Goal: Task Accomplishment & Management: Use online tool/utility

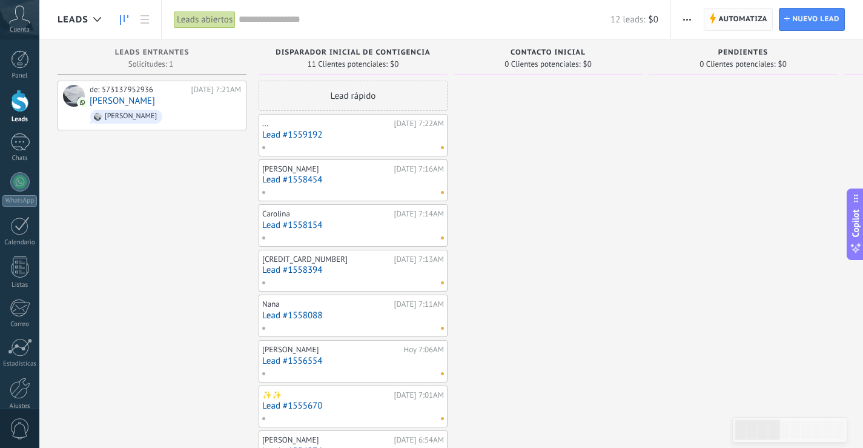
click at [718, 22] on span "Automatiza Automatiza" at bounding box center [738, 19] width 69 height 23
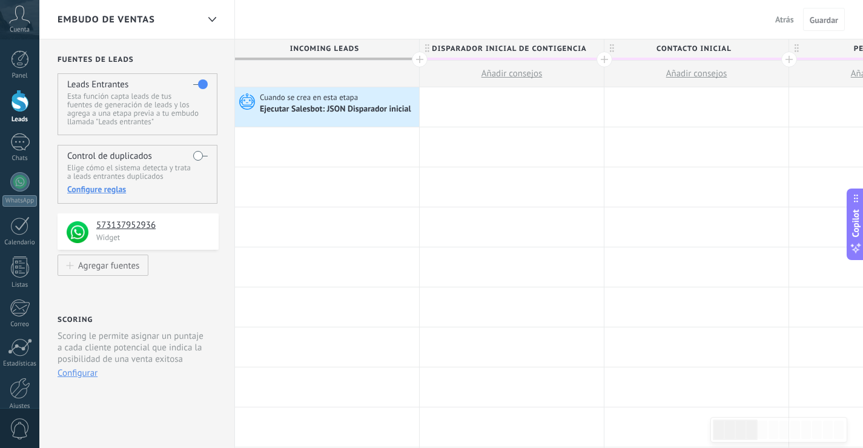
click at [776, 23] on span "Atrás" at bounding box center [785, 19] width 19 height 11
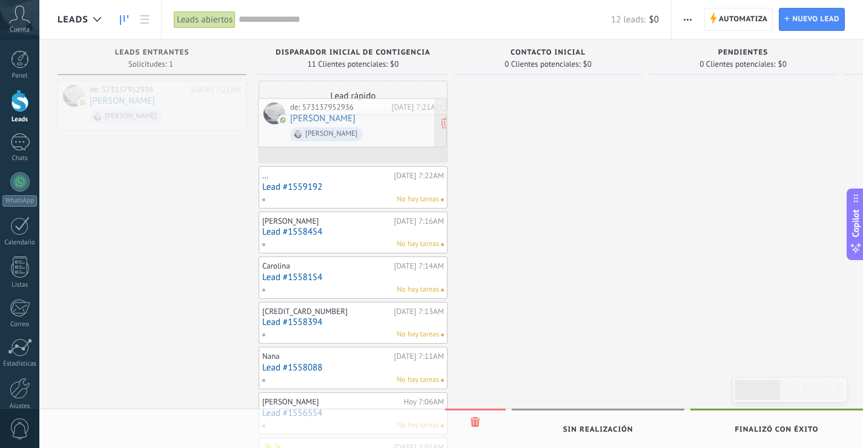
drag, startPoint x: 154, startPoint y: 90, endPoint x: 355, endPoint y: 108, distance: 201.3
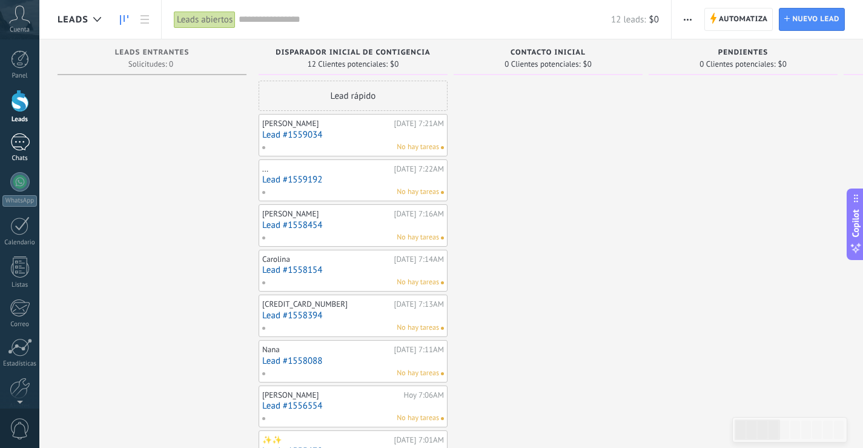
click at [21, 145] on div at bounding box center [19, 142] width 19 height 18
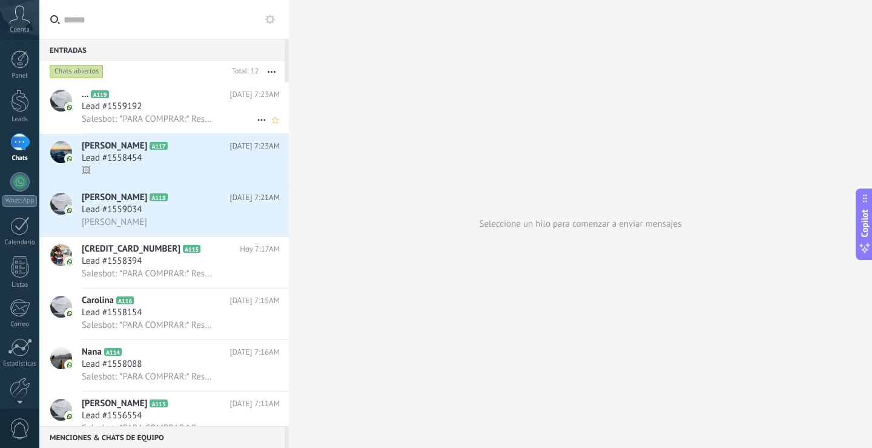
click at [151, 124] on span "Salesbot: *PARA COMPRAR:* Responde con el método de pago que prefieras: 🟢 Nequi…" at bounding box center [147, 119] width 131 height 12
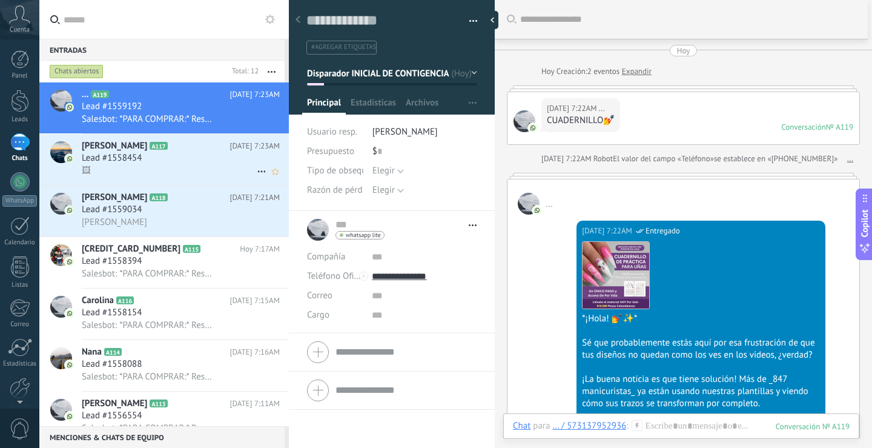
click at [168, 160] on div "Lead #1558454" at bounding box center [181, 158] width 198 height 12
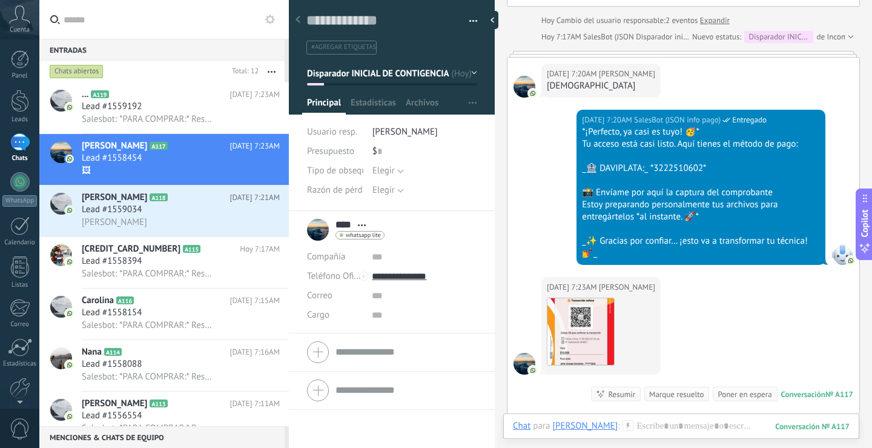
scroll to position [1608, 0]
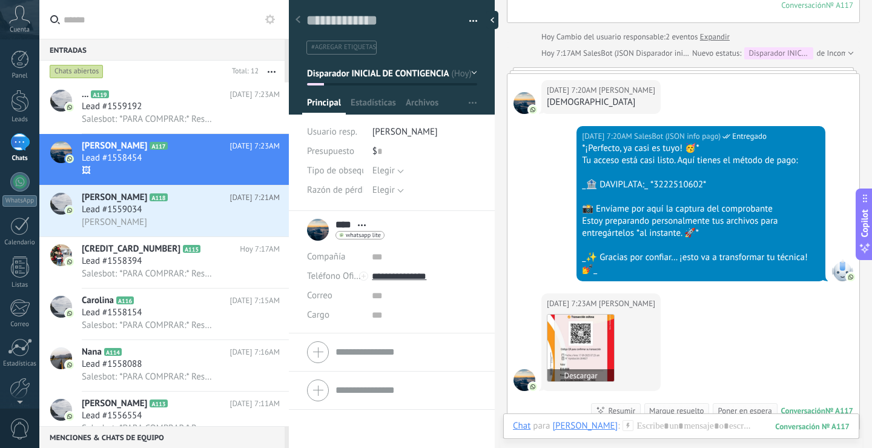
click at [582, 338] on img at bounding box center [581, 347] width 67 height 67
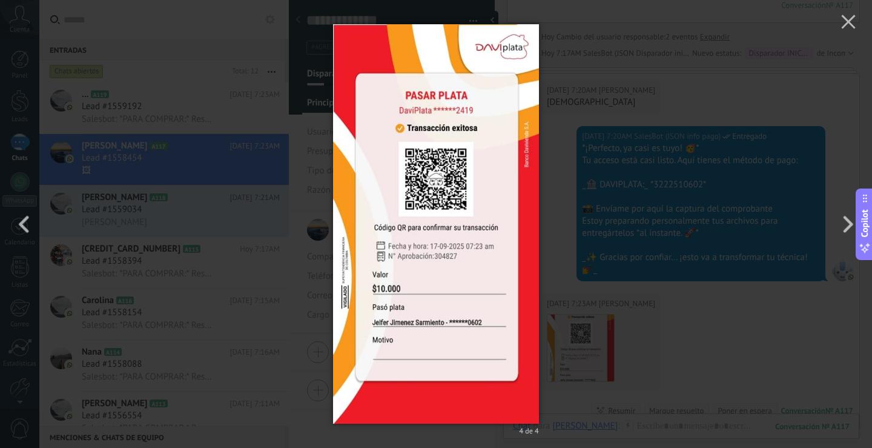
click at [766, 299] on div "4 de 4" at bounding box center [436, 224] width 872 height 448
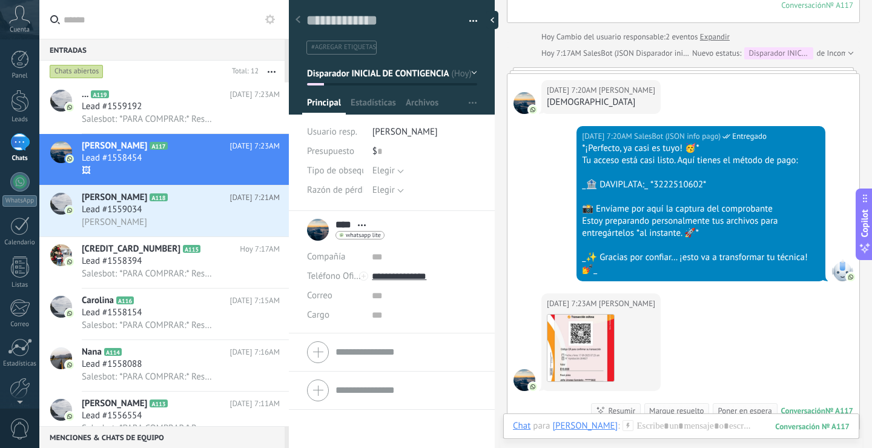
scroll to position [1790, 0]
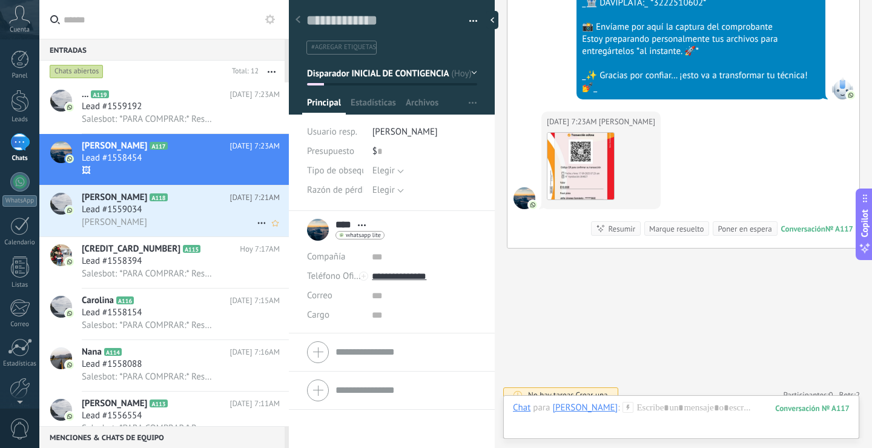
click at [128, 222] on h3 "[PERSON_NAME]" at bounding box center [117, 222] width 71 height 12
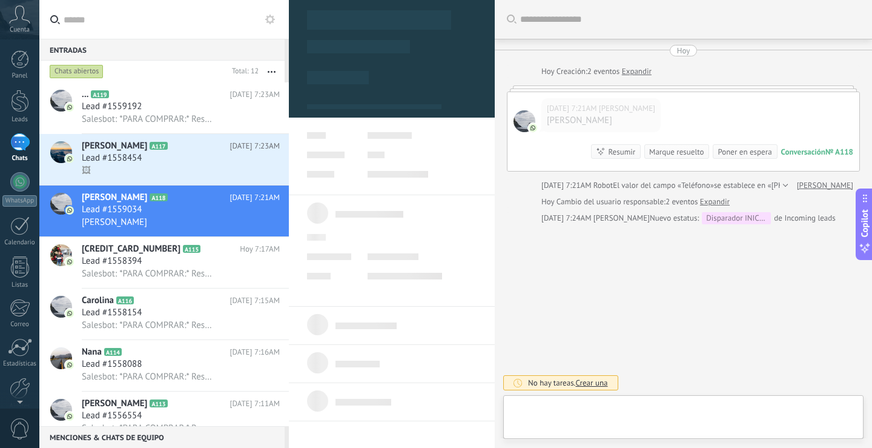
type textarea "**********"
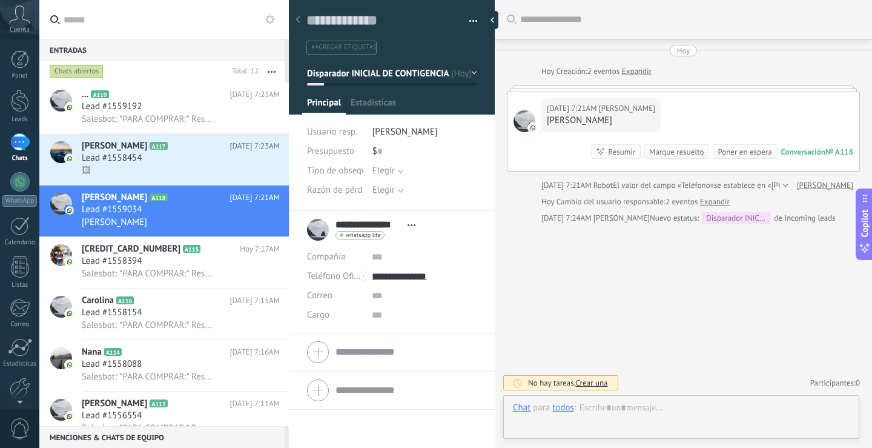
scroll to position [18, 0]
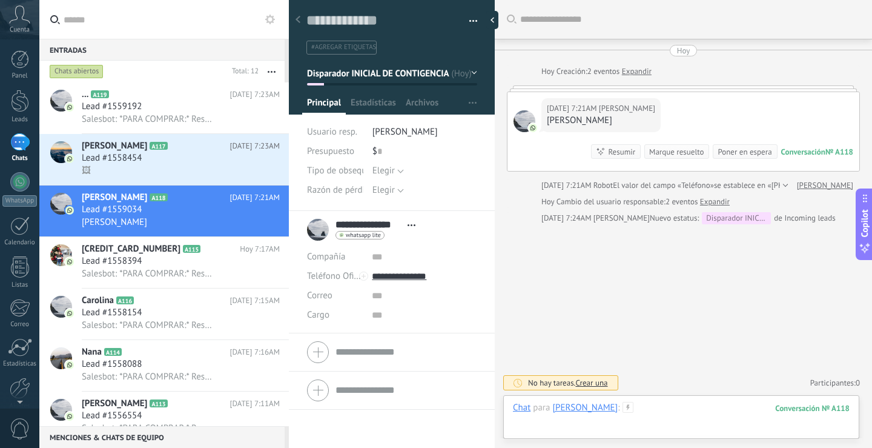
click at [650, 414] on div at bounding box center [681, 420] width 337 height 36
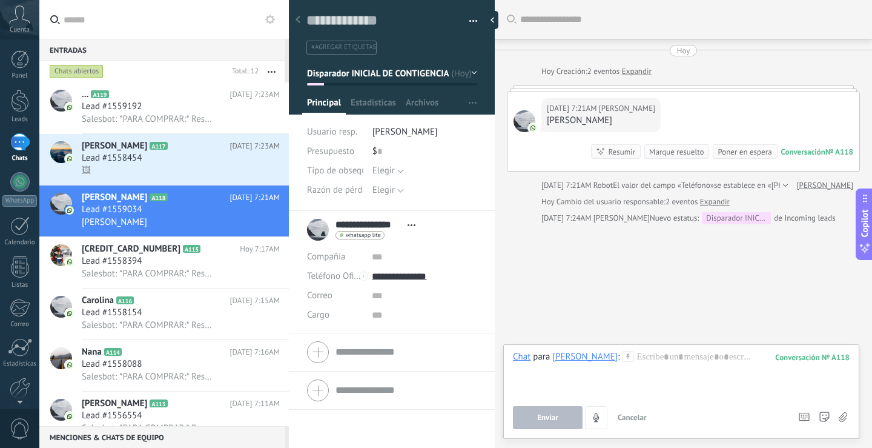
click at [625, 362] on div at bounding box center [628, 356] width 11 height 11
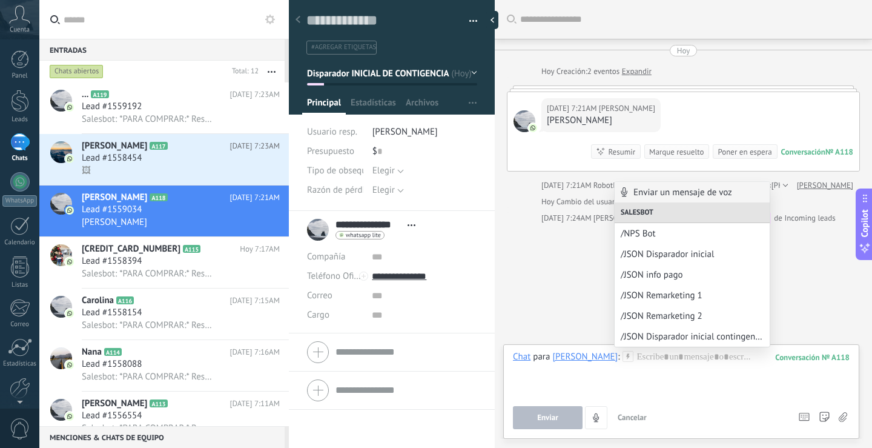
click at [674, 257] on span "/JSON Disparador inicial" at bounding box center [692, 254] width 143 height 12
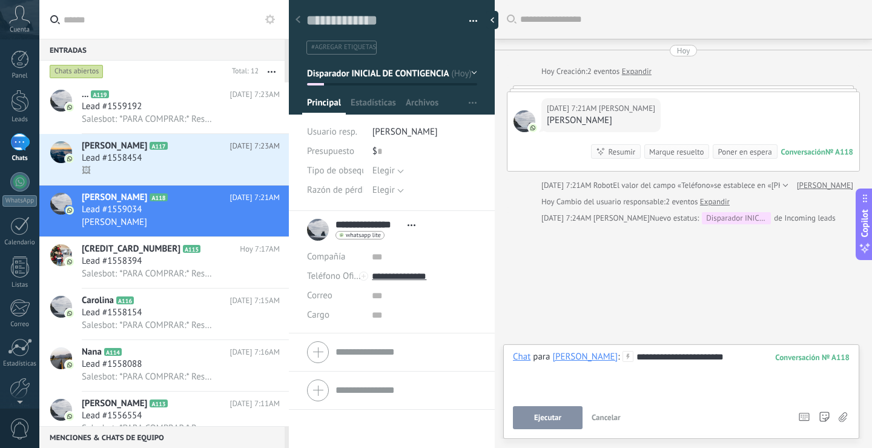
click at [550, 413] on span "Ejecutar" at bounding box center [547, 417] width 27 height 8
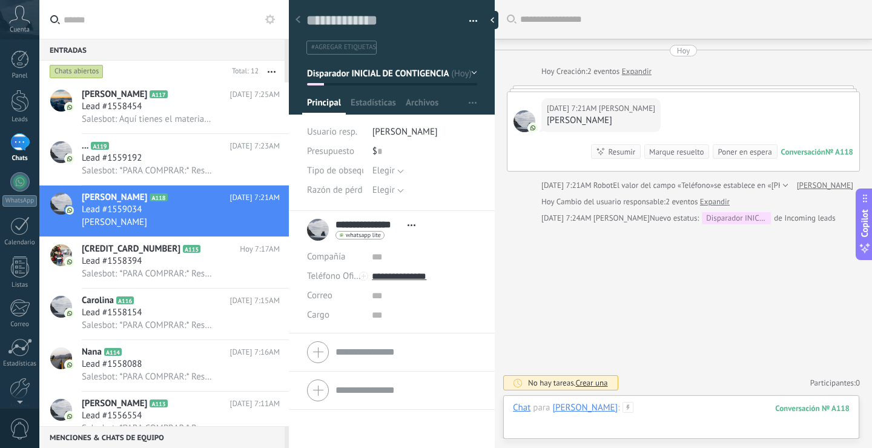
click at [651, 409] on div at bounding box center [681, 420] width 337 height 36
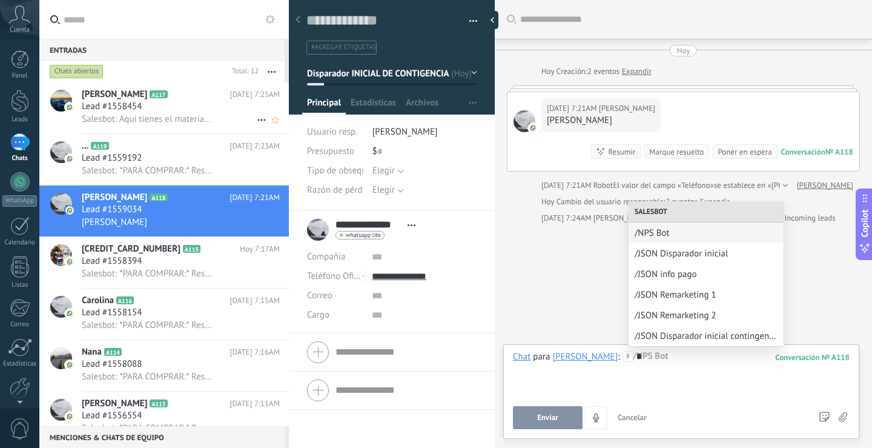
click at [158, 102] on div "Lead #1558454" at bounding box center [181, 107] width 198 height 12
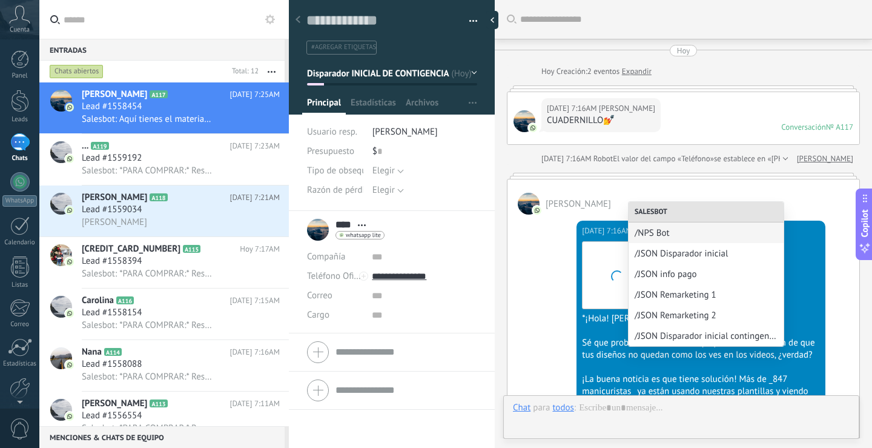
scroll to position [2184, 0]
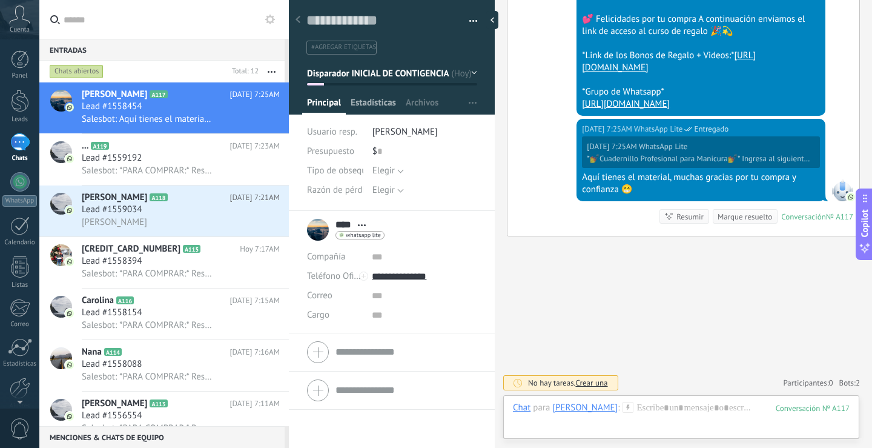
click at [389, 105] on span "Estadísticas" at bounding box center [373, 106] width 45 height 18
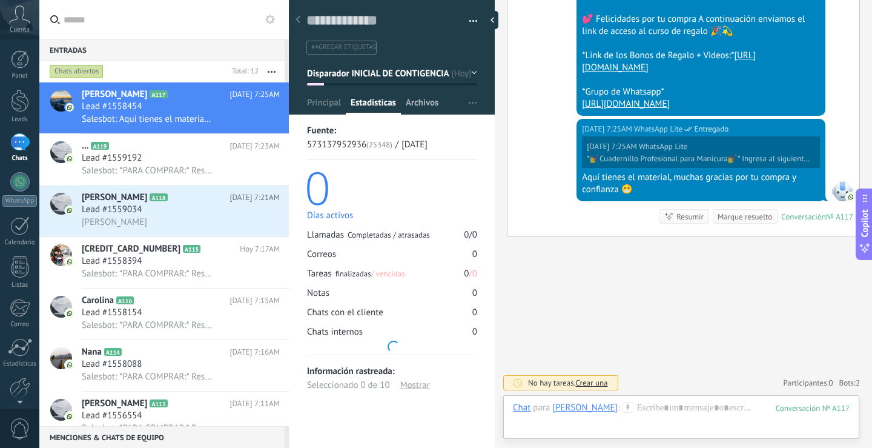
click at [435, 106] on span "Archivos" at bounding box center [422, 106] width 33 height 18
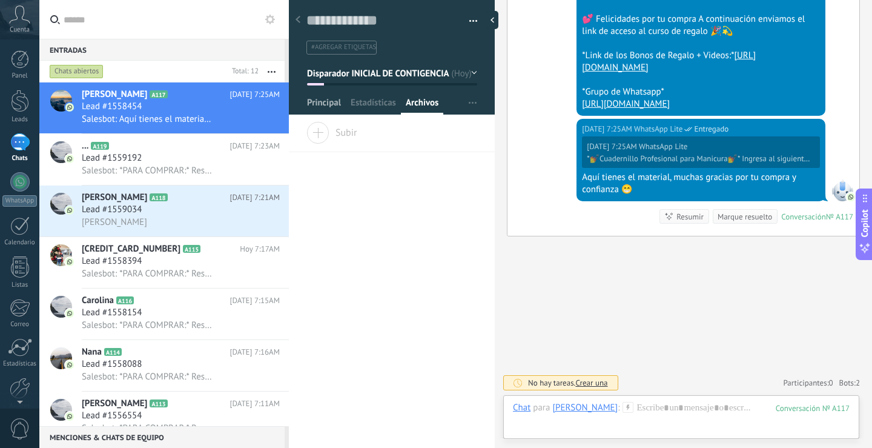
click at [335, 103] on span "Principal" at bounding box center [324, 106] width 34 height 18
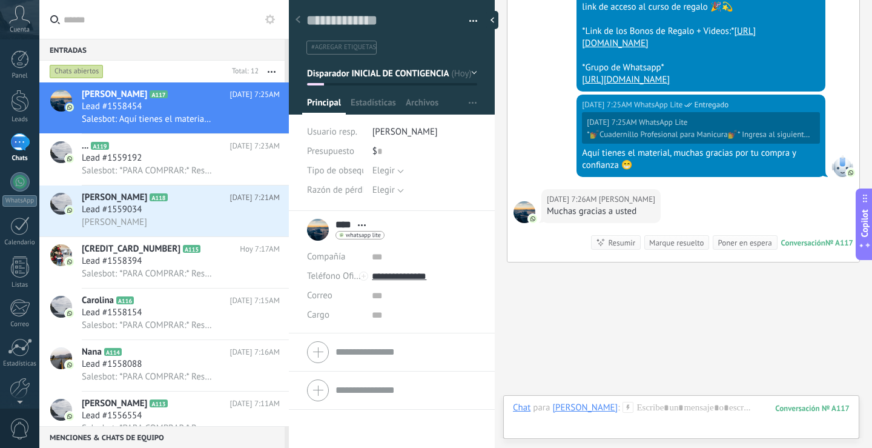
scroll to position [2234, 0]
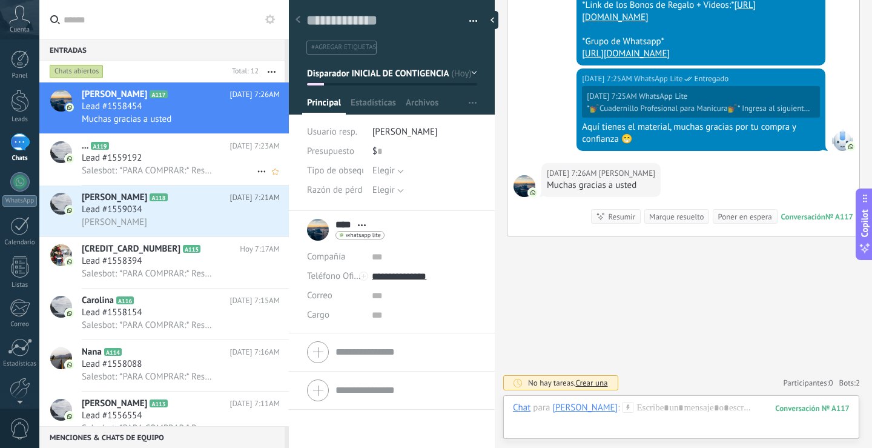
click at [124, 170] on span "Salesbot: *PARA COMPRAR:* Responde con el método de pago que prefieras: 🟢 Nequi…" at bounding box center [147, 171] width 131 height 12
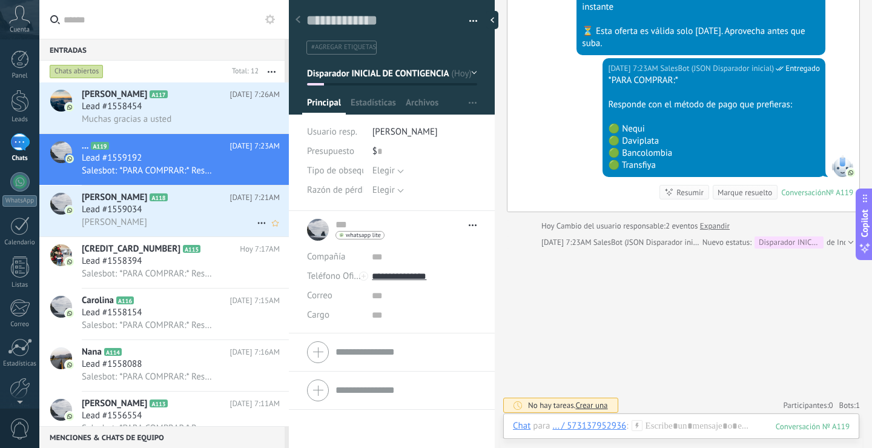
scroll to position [1402, 0]
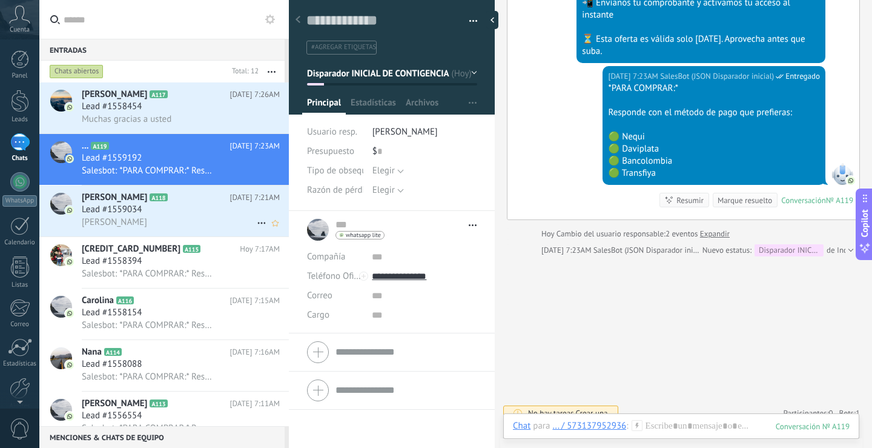
click at [125, 213] on span "Lead #1559034" at bounding box center [112, 210] width 60 height 12
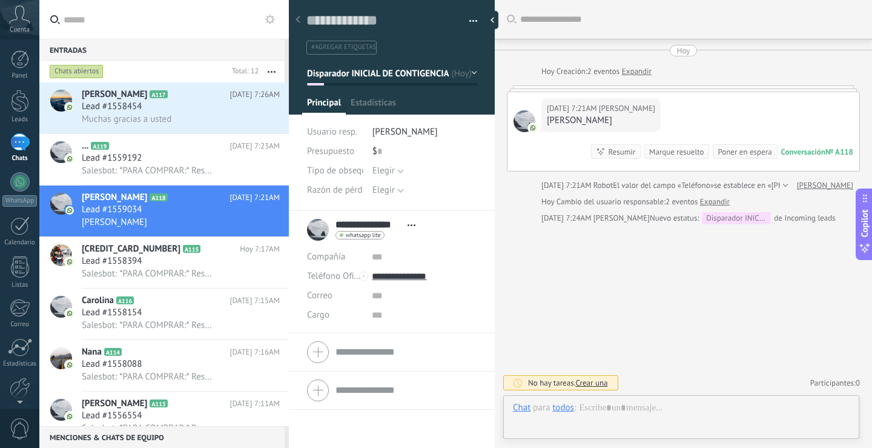
scroll to position [18, 0]
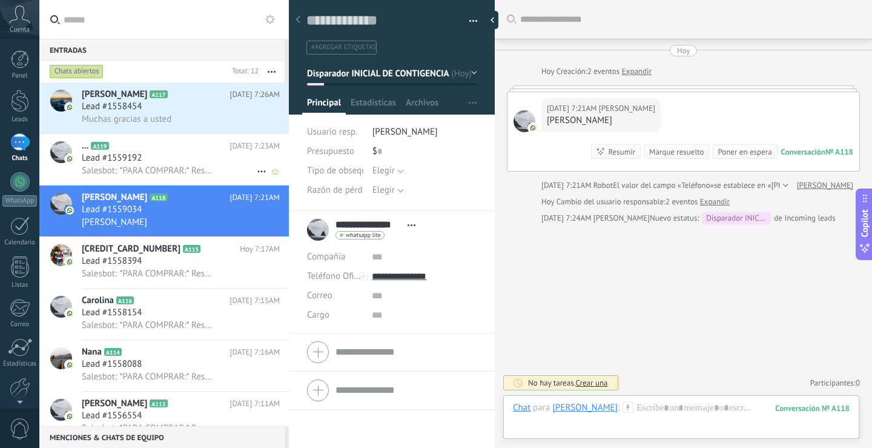
click at [141, 154] on span "Lead #1559192" at bounding box center [112, 158] width 60 height 12
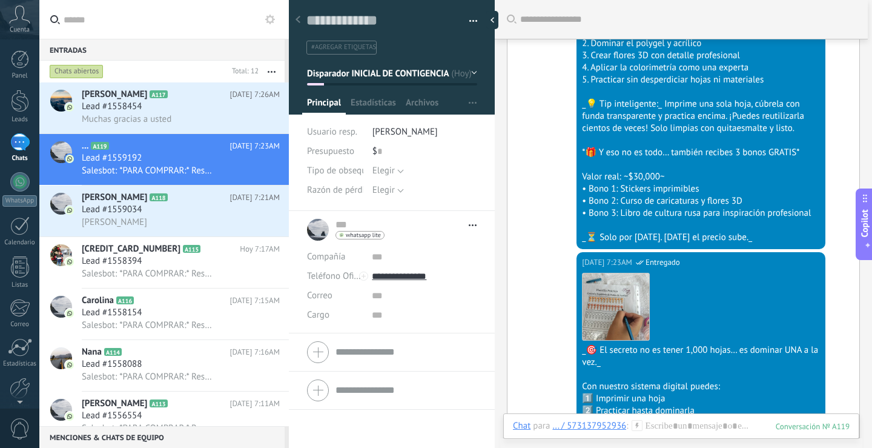
scroll to position [622, 0]
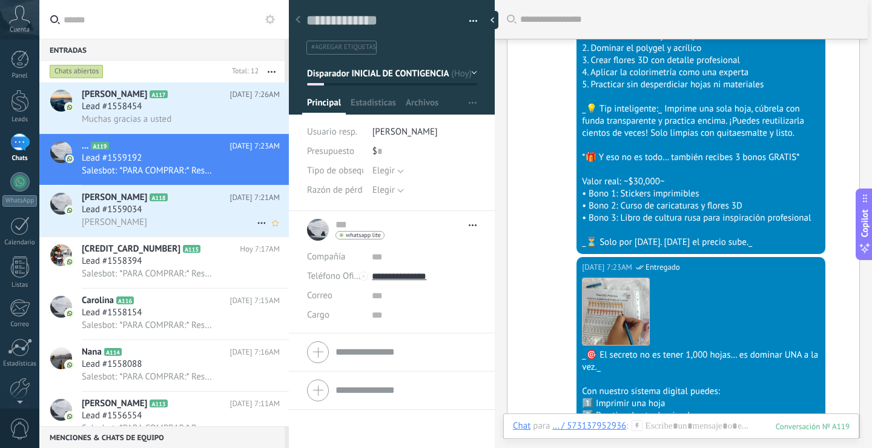
click at [113, 213] on span "Lead #1559034" at bounding box center [112, 210] width 60 height 12
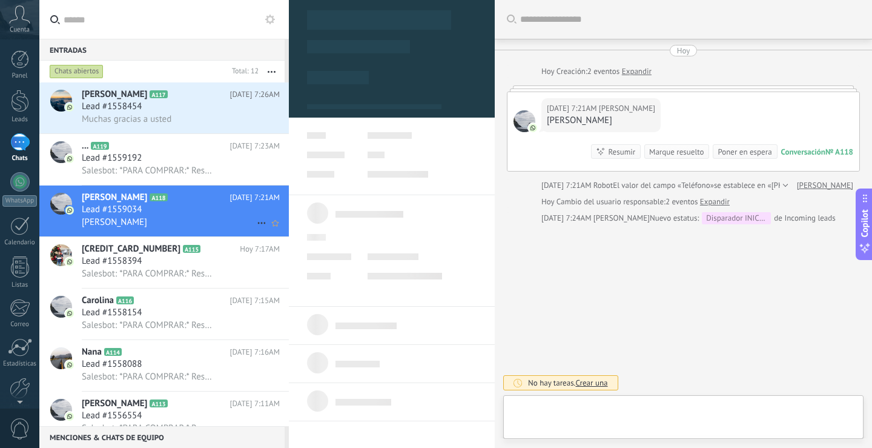
type textarea "**********"
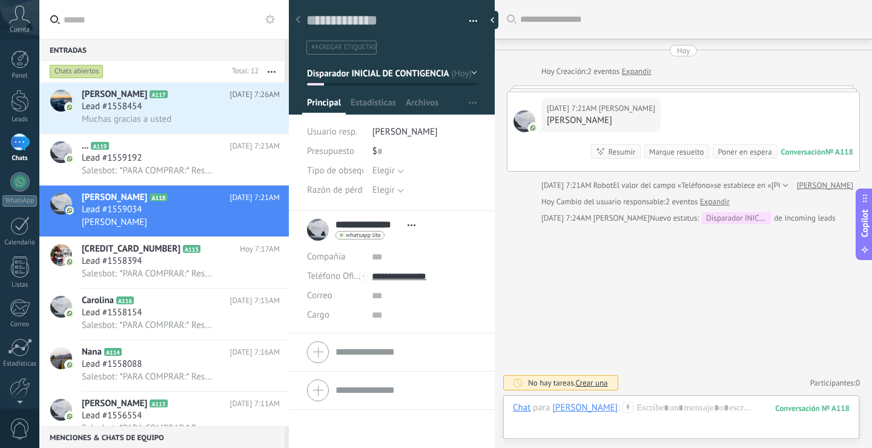
click at [737, 225] on div "Buscar Carga más [DATE] [DATE] Creación: 2 eventos Expandir [DATE] 7:21AM [PERS…" at bounding box center [683, 224] width 377 height 448
click at [623, 405] on icon at bounding box center [628, 407] width 11 height 11
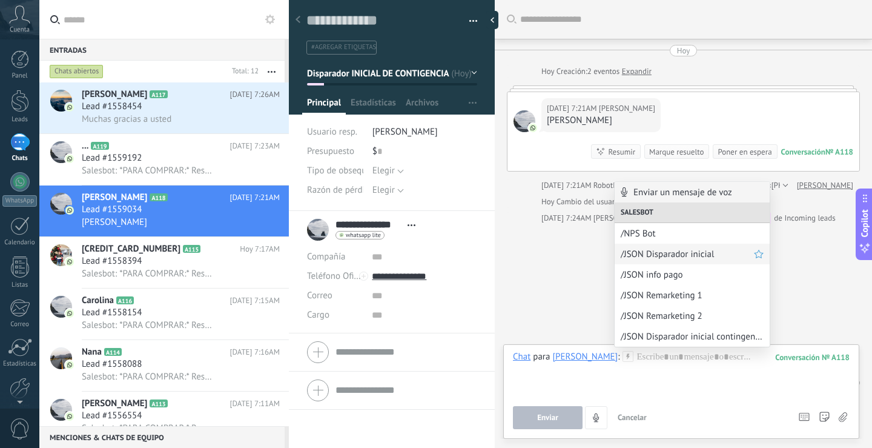
click at [660, 254] on span "/JSON Disparador inicial" at bounding box center [687, 254] width 133 height 12
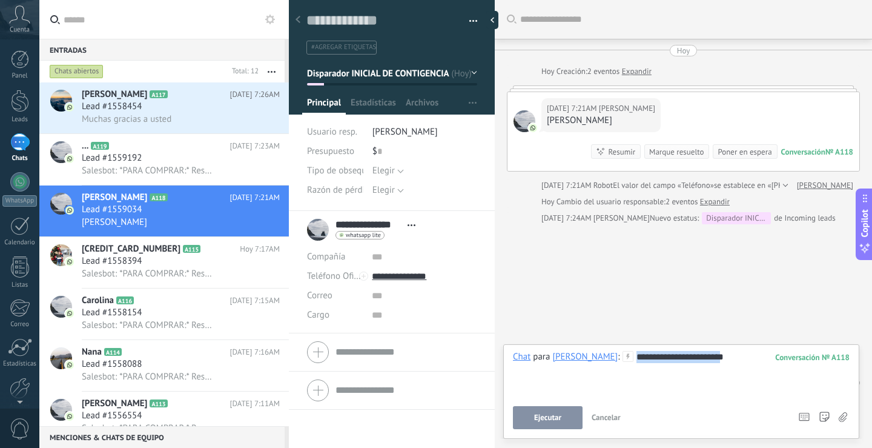
drag, startPoint x: 725, startPoint y: 354, endPoint x: 602, endPoint y: 359, distance: 123.1
click at [602, 359] on div "**********" at bounding box center [681, 374] width 337 height 46
click at [722, 356] on div "**********" at bounding box center [681, 374] width 337 height 46
drag, startPoint x: 731, startPoint y: 358, endPoint x: 594, endPoint y: 358, distance: 136.9
click at [594, 358] on div "**********" at bounding box center [681, 374] width 337 height 46
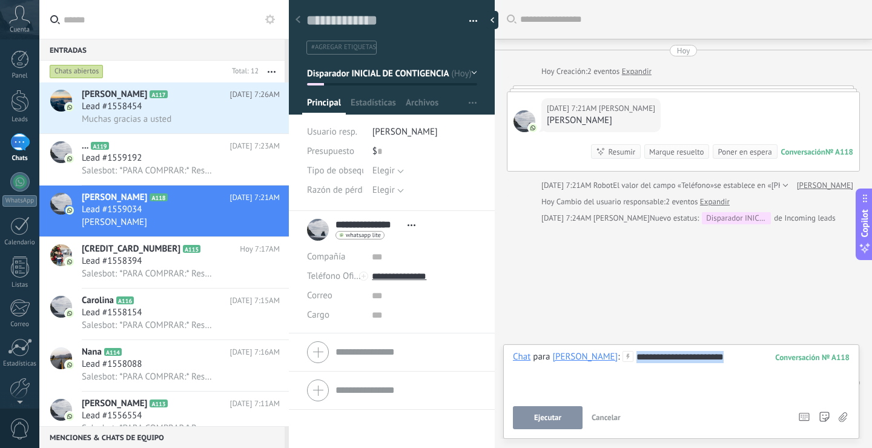
click at [534, 420] on span "Ejecutar" at bounding box center [547, 417] width 27 height 8
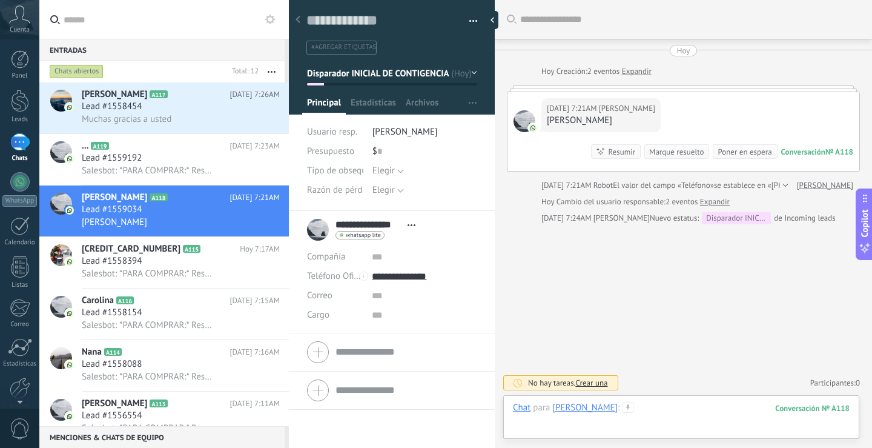
click at [640, 405] on div at bounding box center [681, 420] width 337 height 36
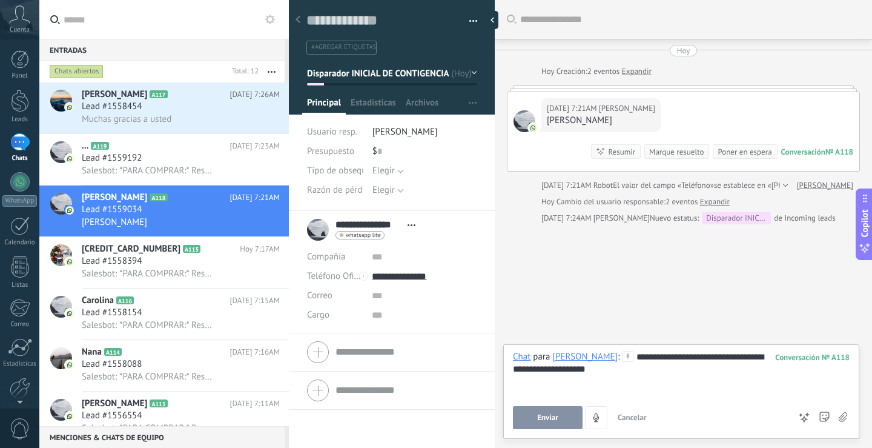
click at [553, 419] on span "Enviar" at bounding box center [547, 417] width 21 height 8
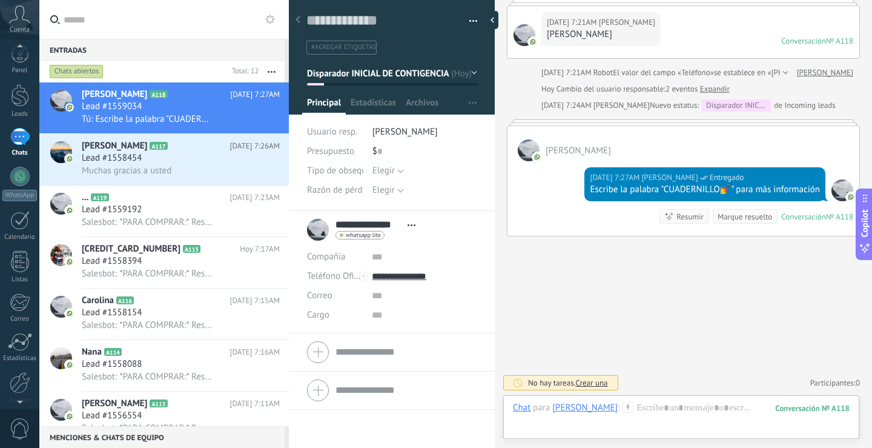
scroll to position [0, 0]
click at [593, 273] on div "Buscar Carga más [DATE] [DATE] Creación: 2 eventos Expandir [DATE] 7:21AM [PERS…" at bounding box center [683, 181] width 377 height 534
click at [863, 227] on button "Copilot" at bounding box center [864, 223] width 17 height 71
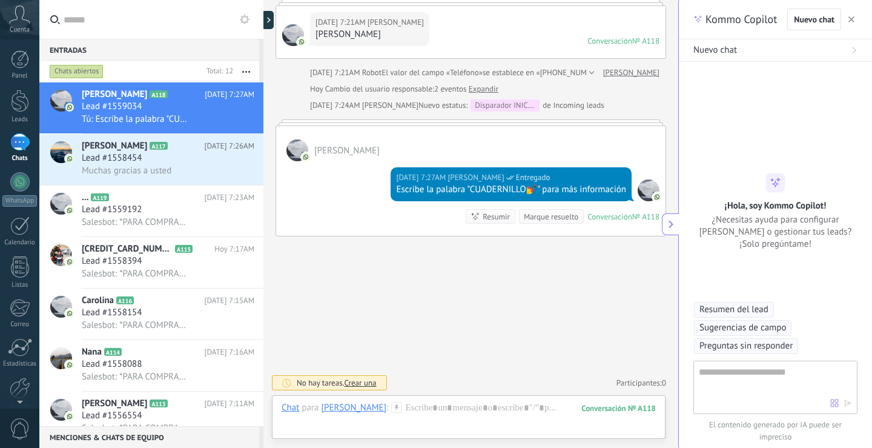
type textarea "**********"
click at [748, 379] on textarea at bounding box center [764, 387] width 131 height 44
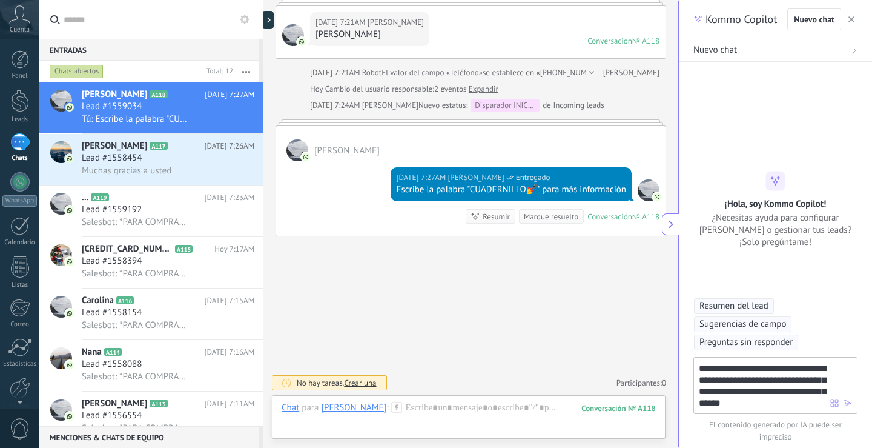
type textarea "**********"
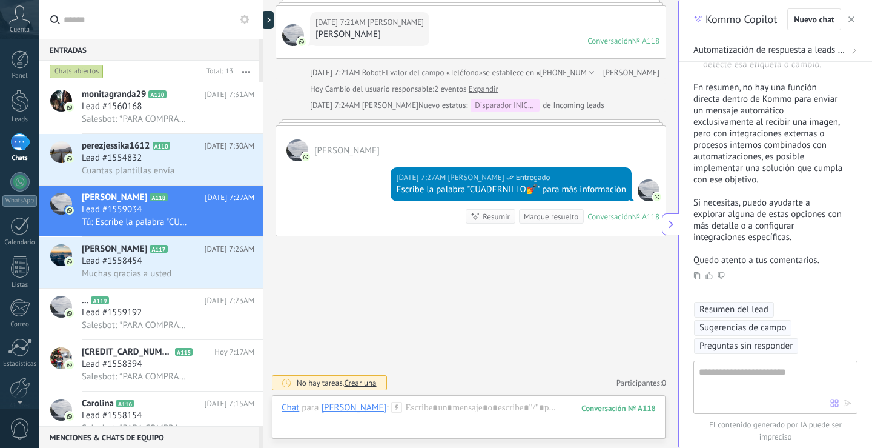
scroll to position [793, 0]
type textarea "**********"
click at [847, 402] on icon "button" at bounding box center [848, 403] width 8 height 8
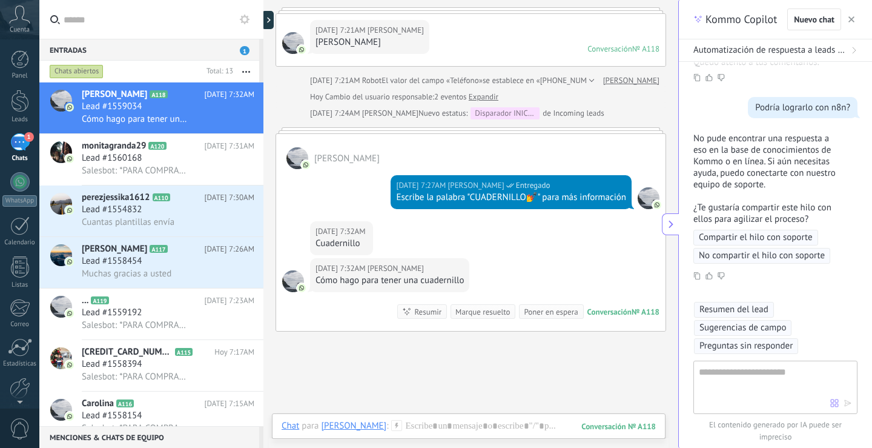
scroll to position [173, 0]
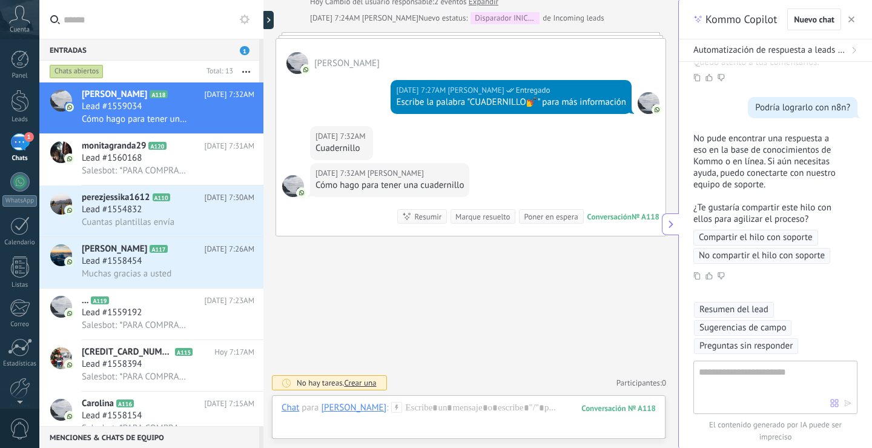
click at [393, 407] on use at bounding box center [397, 407] width 10 height 10
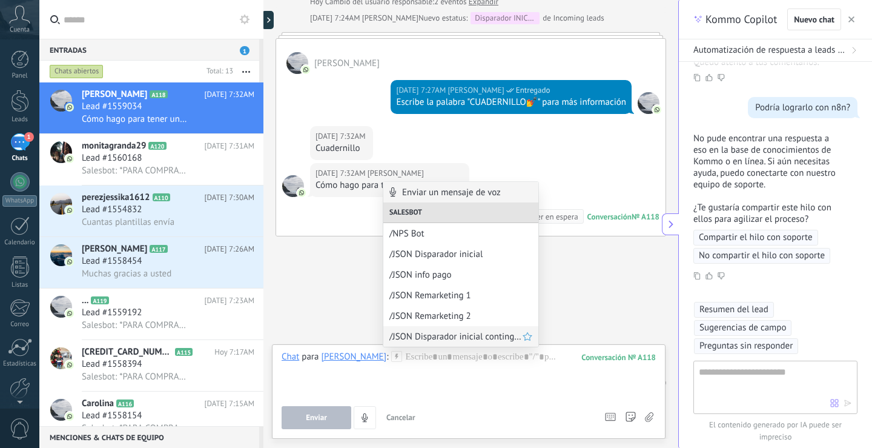
click at [465, 334] on span "/JSON Disparador inicial contingencia" at bounding box center [456, 337] width 133 height 12
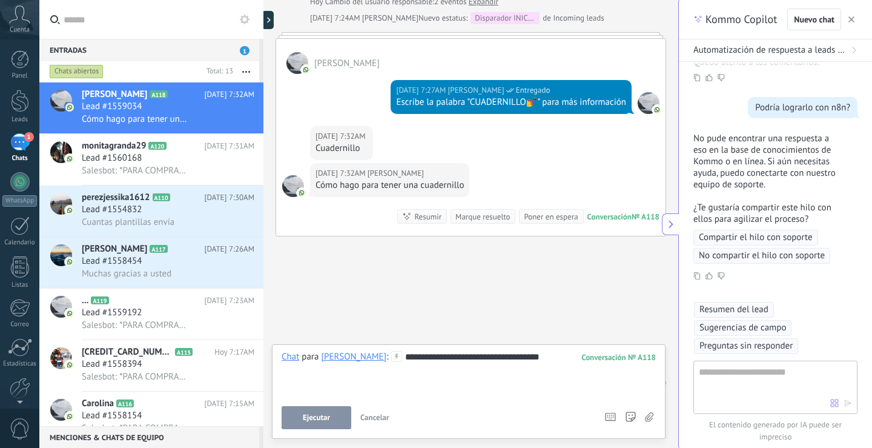
click at [391, 415] on button "Cancelar" at bounding box center [375, 417] width 39 height 23
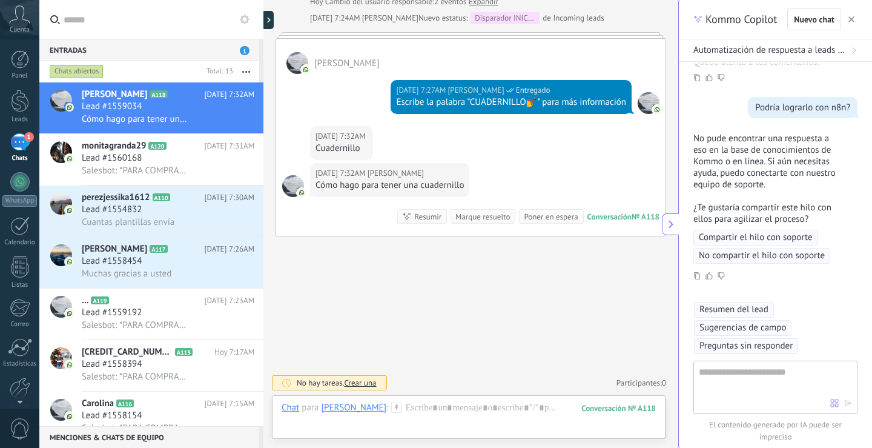
click at [393, 408] on use at bounding box center [397, 407] width 10 height 10
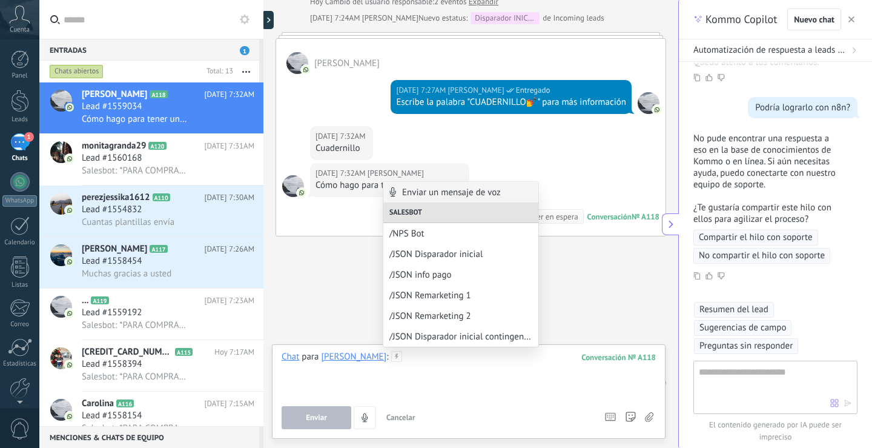
click at [419, 374] on div at bounding box center [469, 374] width 374 height 46
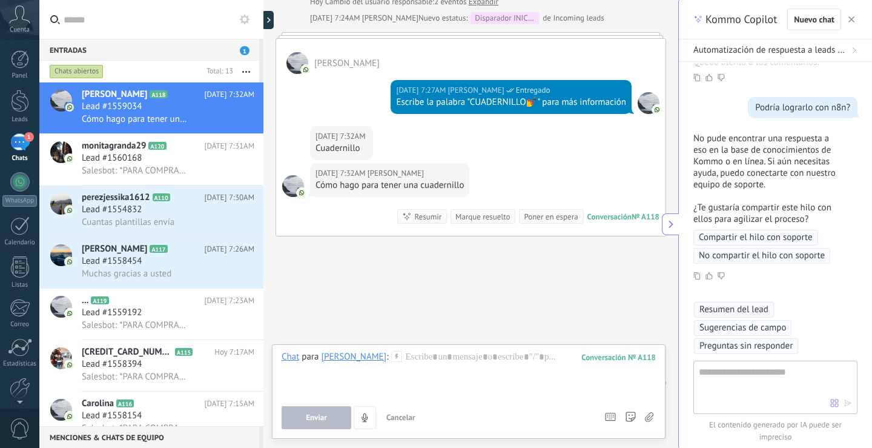
click at [408, 417] on span "Cancelar" at bounding box center [401, 417] width 29 height 10
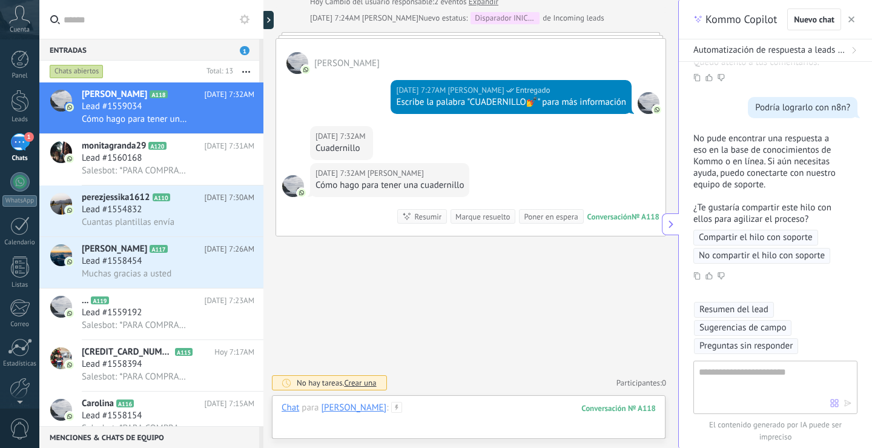
click at [533, 407] on div at bounding box center [469, 420] width 374 height 36
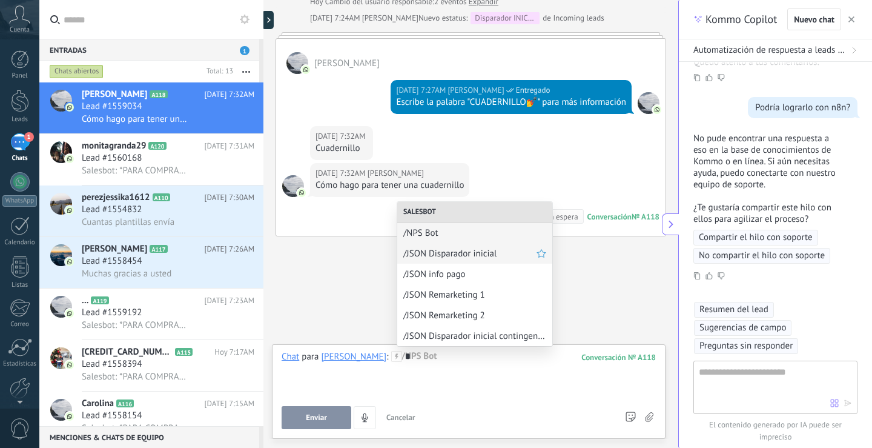
click at [474, 259] on span "/JSON Disparador inicial" at bounding box center [470, 254] width 133 height 12
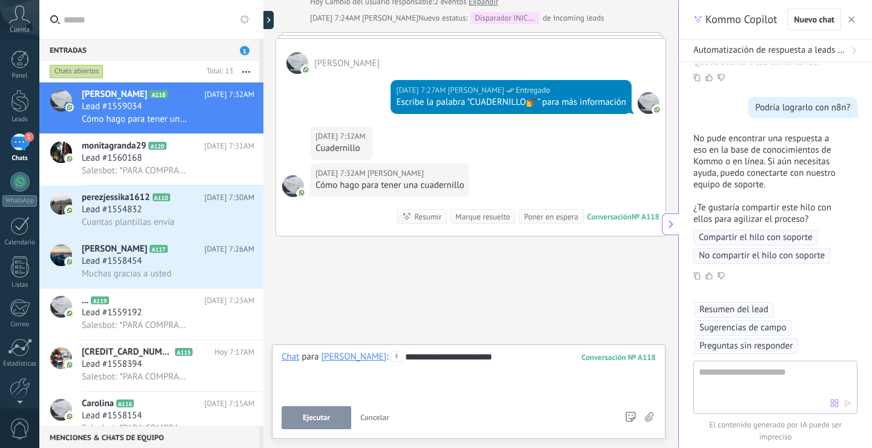
click at [312, 421] on span "Ejecutar" at bounding box center [316, 417] width 27 height 8
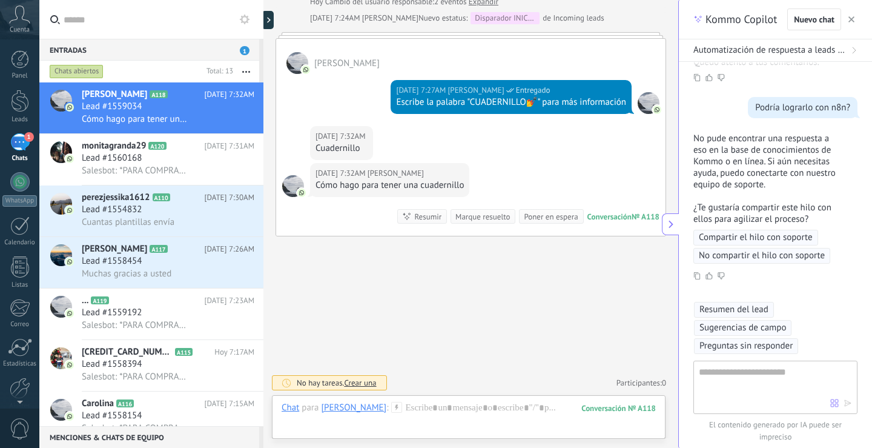
click at [852, 23] on span "button" at bounding box center [852, 19] width 6 height 8
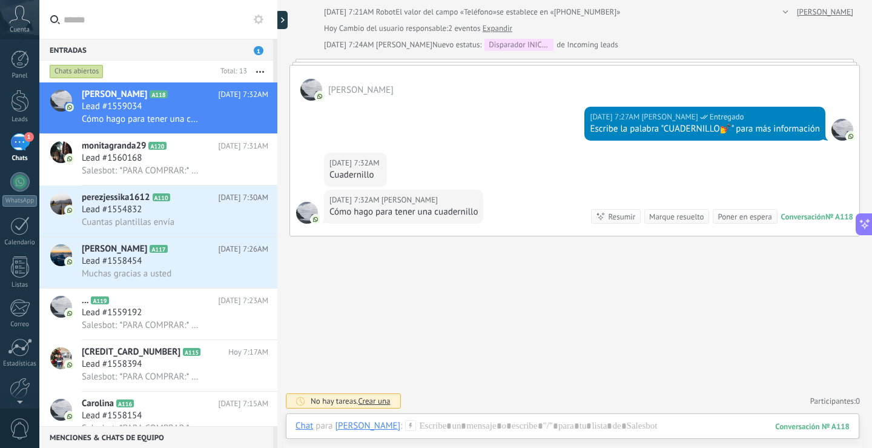
scroll to position [147, 0]
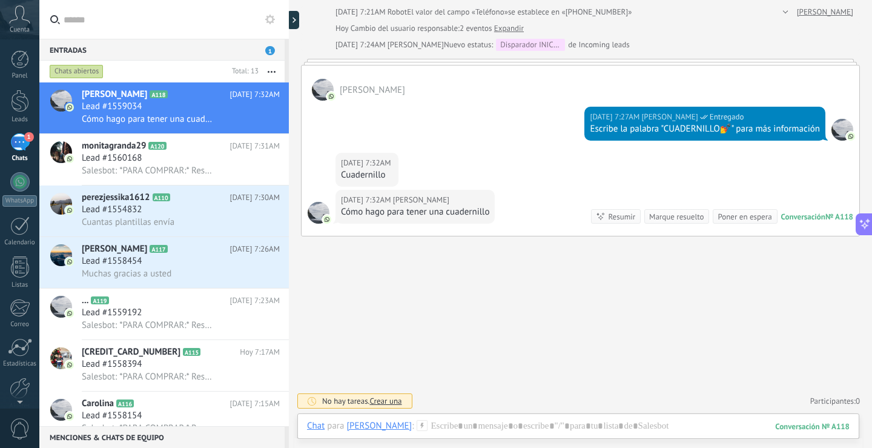
click at [18, 147] on div "1" at bounding box center [19, 142] width 19 height 18
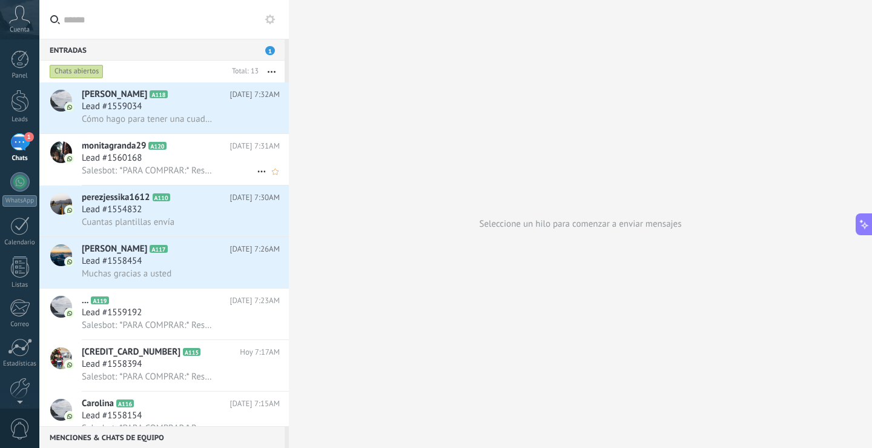
click at [124, 153] on span "Lead #1560168" at bounding box center [112, 158] width 60 height 12
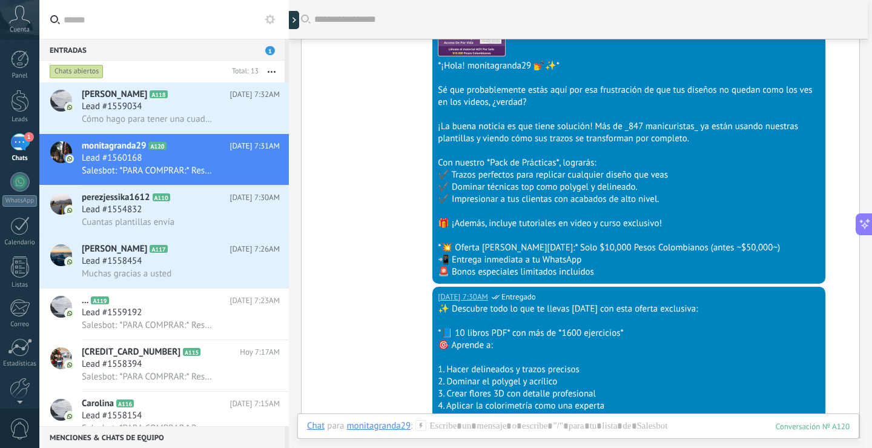
scroll to position [105, 0]
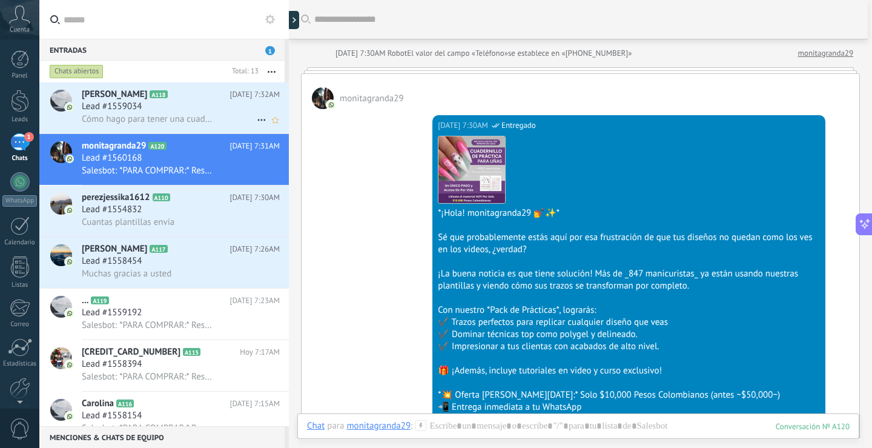
click at [165, 114] on span "Cómo hago para tener una cuadernillo" at bounding box center [147, 119] width 131 height 12
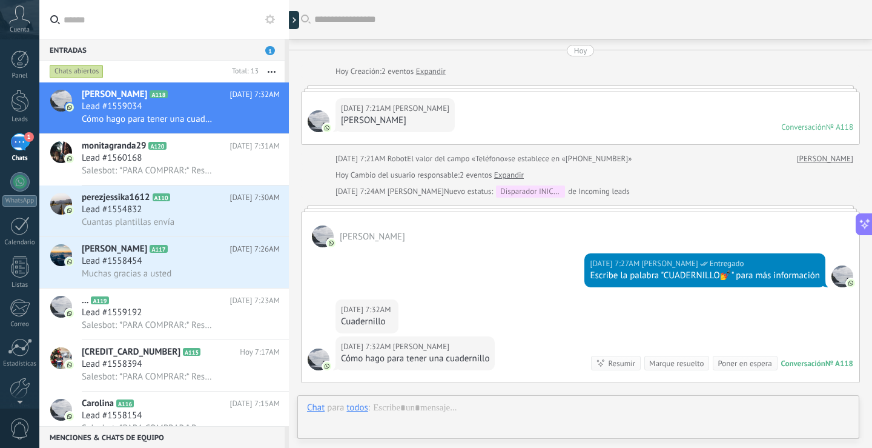
scroll to position [147, 0]
